Goal: Navigation & Orientation: Find specific page/section

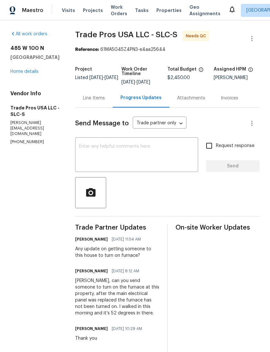
click at [34, 71] on link "Home details" at bounding box center [24, 71] width 28 height 5
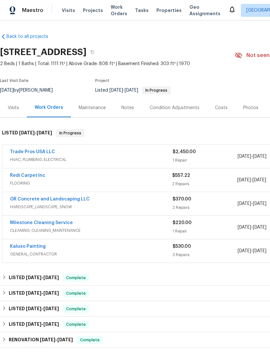
click at [126, 108] on div "Notes" at bounding box center [128, 108] width 13 height 6
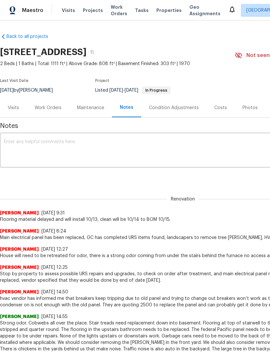
click at [52, 109] on div "Work Orders" at bounding box center [48, 108] width 27 height 6
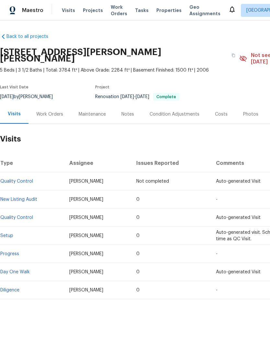
click at [48, 111] on div "Work Orders" at bounding box center [49, 114] width 27 height 6
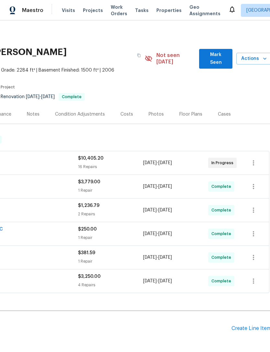
scroll to position [0, 95]
click at [154, 111] on div "Photos" at bounding box center [156, 114] width 15 height 6
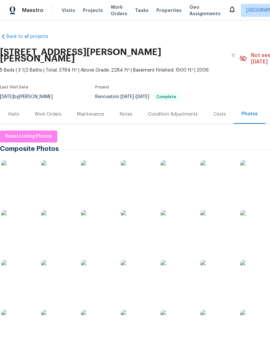
click at [56, 111] on div "Work Orders" at bounding box center [48, 114] width 27 height 6
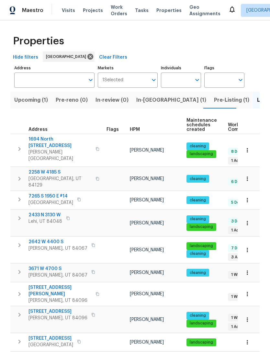
click at [144, 100] on span "In-[GEOGRAPHIC_DATA] (1)" at bounding box center [171, 100] width 70 height 9
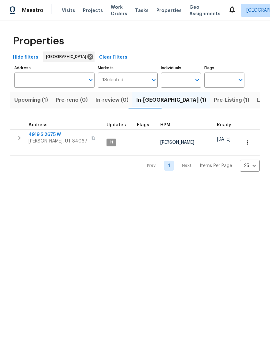
click at [214, 100] on span "Pre-Listing (1)" at bounding box center [231, 100] width 35 height 9
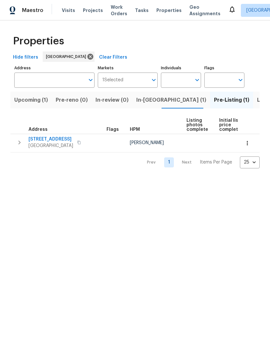
click at [40, 101] on span "Upcoming (1)" at bounding box center [31, 100] width 34 height 9
